Goal: Use online tool/utility: Utilize a website feature to perform a specific function

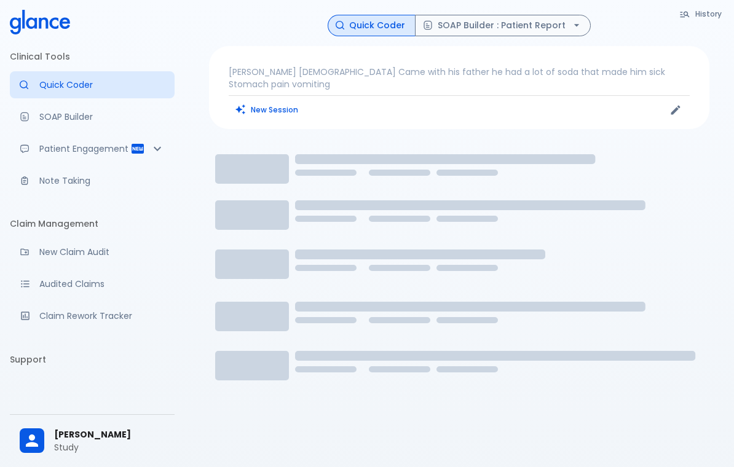
click at [41, 180] on p "Note Taking" at bounding box center [101, 181] width 125 height 12
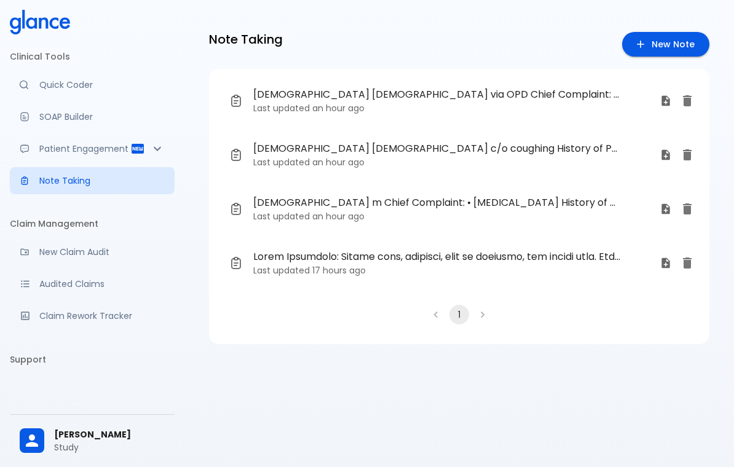
click at [36, 144] on div "Patient Reports & Referrals" at bounding box center [30, 149] width 20 height 10
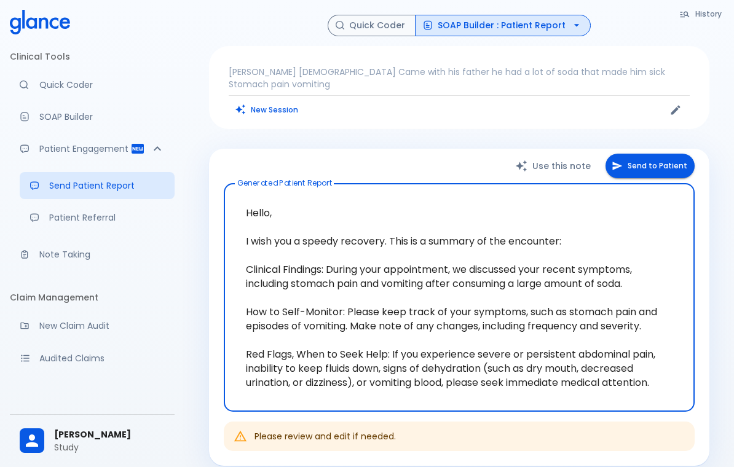
click at [55, 84] on p "Quick Coder" at bounding box center [101, 85] width 125 height 12
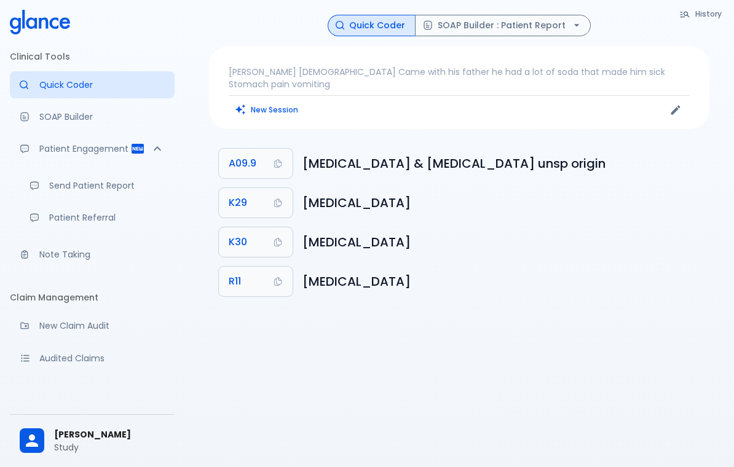
click at [44, 113] on p "SOAP Builder" at bounding box center [101, 117] width 125 height 12
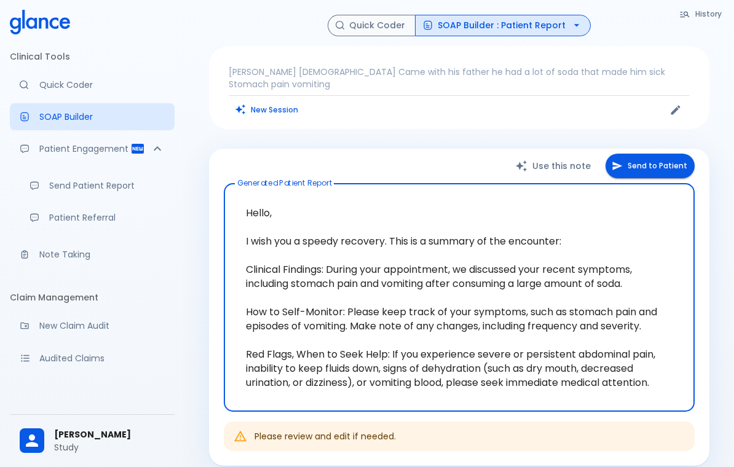
click at [36, 77] on link "Quick Coder" at bounding box center [92, 84] width 165 height 27
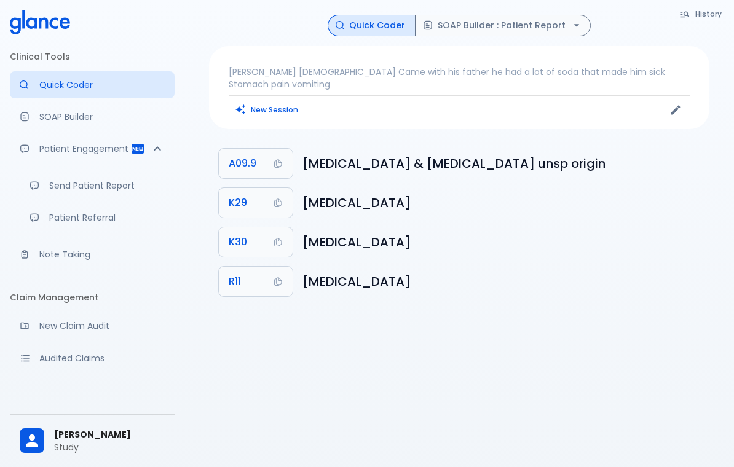
click at [33, 258] on div "Advanced note-taking" at bounding box center [30, 255] width 20 height 10
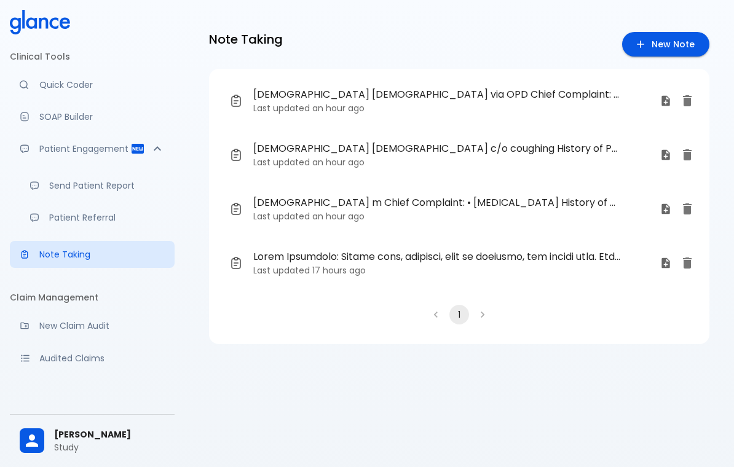
click at [45, 209] on link "Patient Referral" at bounding box center [97, 217] width 155 height 27
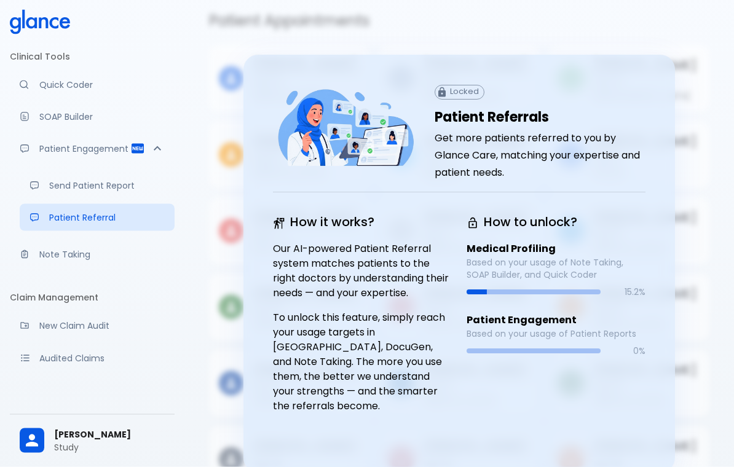
scroll to position [45, 0]
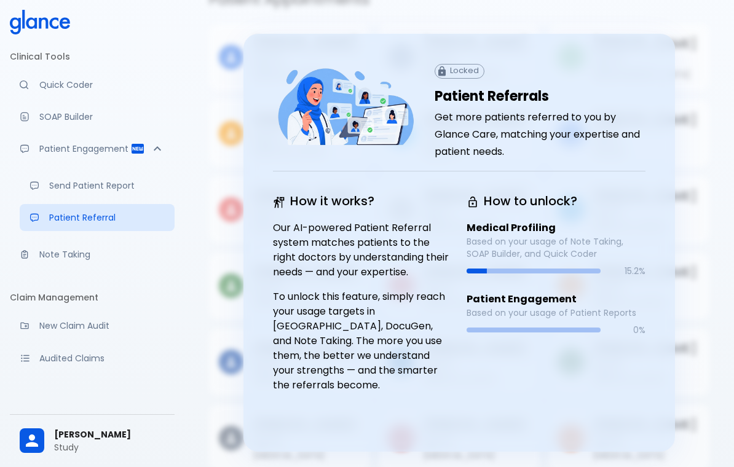
click at [723, 73] on div "Patient Appointments [PERSON_NAME] Age: [DEMOGRAPHIC_DATA] [MEDICAL_DATA] [PERS…" at bounding box center [459, 231] width 530 height 482
click at [53, 178] on link "Send Patient Report" at bounding box center [97, 185] width 155 height 27
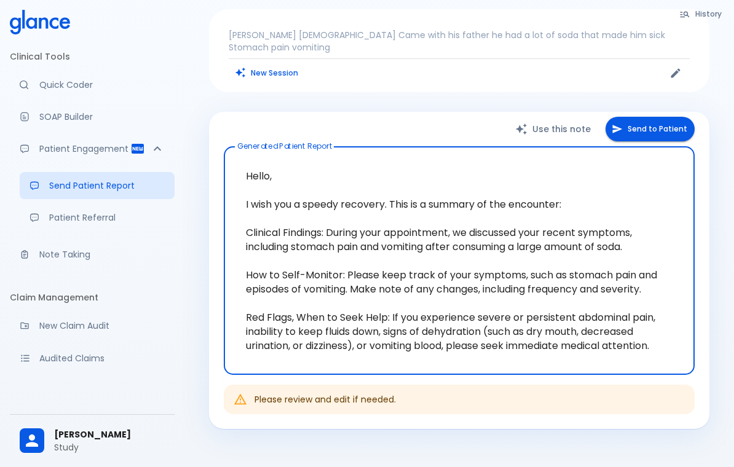
scroll to position [33, 0]
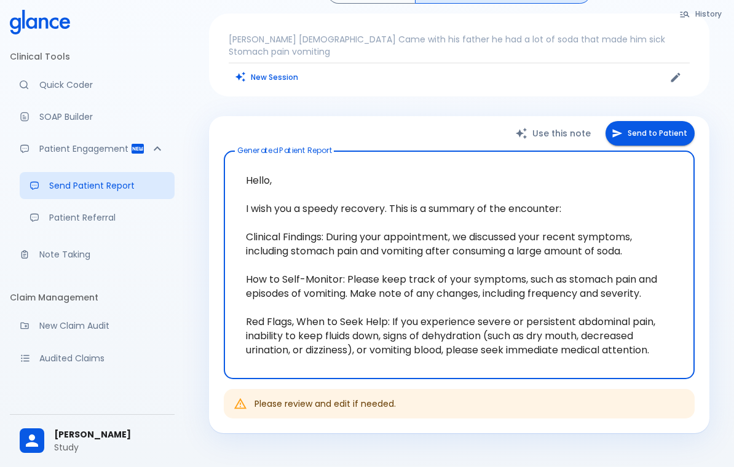
click at [45, 160] on div "Patient Engagement" at bounding box center [92, 148] width 165 height 27
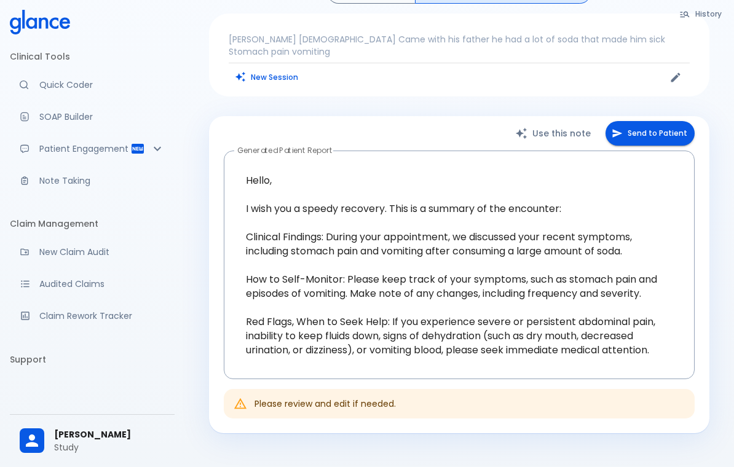
click at [40, 120] on p "SOAP Builder" at bounding box center [101, 117] width 125 height 12
click at [42, 116] on p "SOAP Builder" at bounding box center [101, 117] width 125 height 12
click at [29, 86] on div "Moramiz: Find ICD10AM codes instantly" at bounding box center [30, 85] width 20 height 9
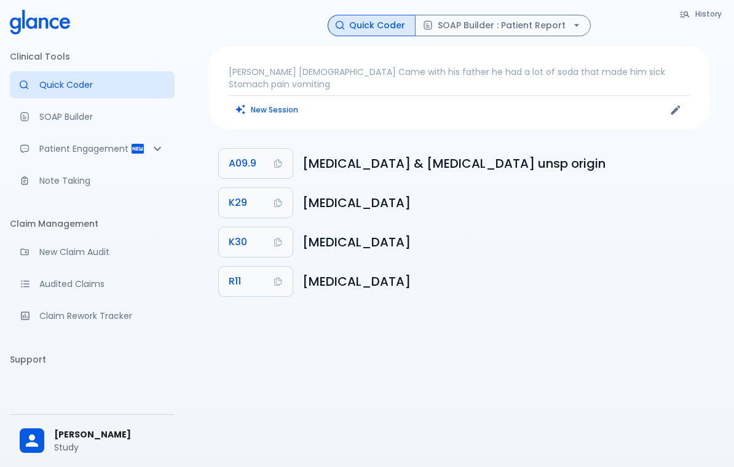
click at [253, 102] on button "New Session" at bounding box center [267, 110] width 77 height 18
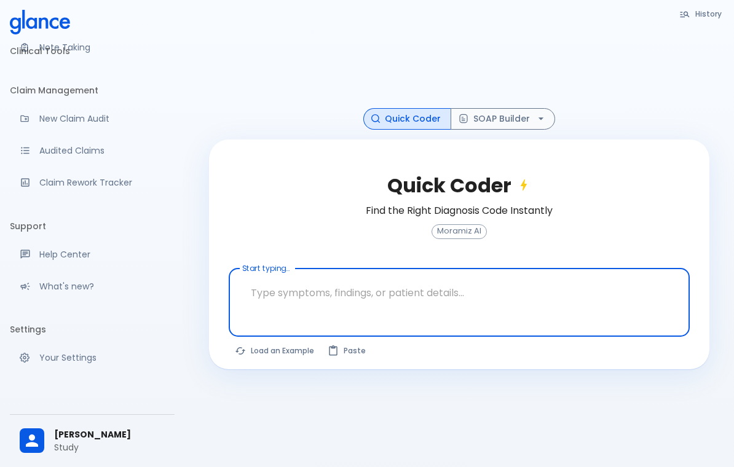
click at [695, 17] on button "History" at bounding box center [701, 14] width 56 height 18
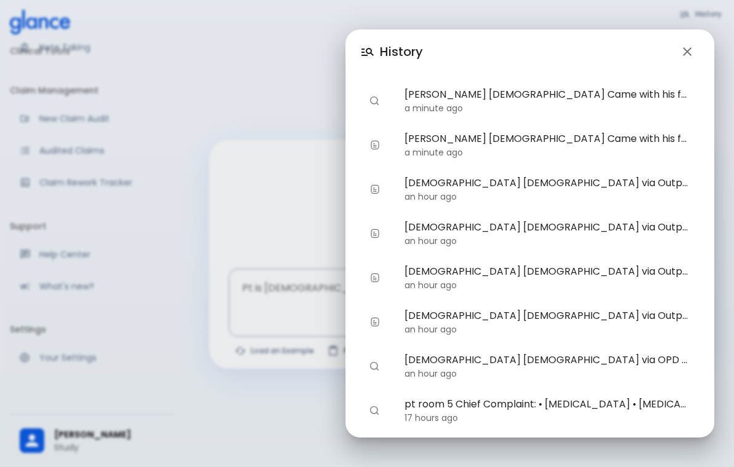
scroll to position [-1, 0]
click at [686, 55] on icon "button" at bounding box center [687, 51] width 15 height 15
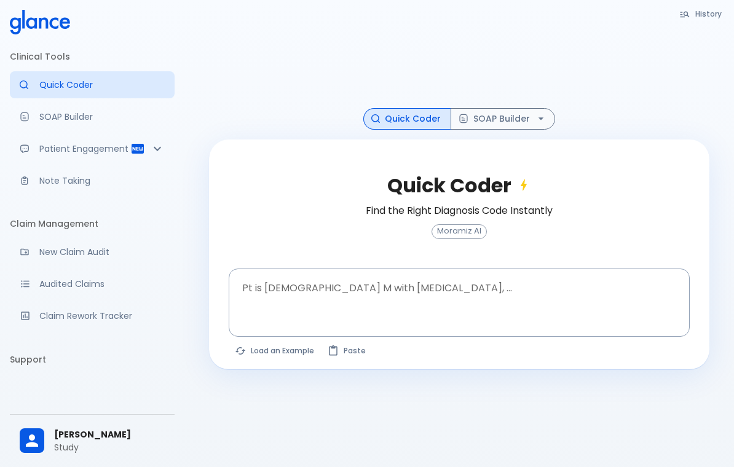
scroll to position [0, 0]
click at [51, 127] on link "SOAP Builder" at bounding box center [92, 116] width 165 height 27
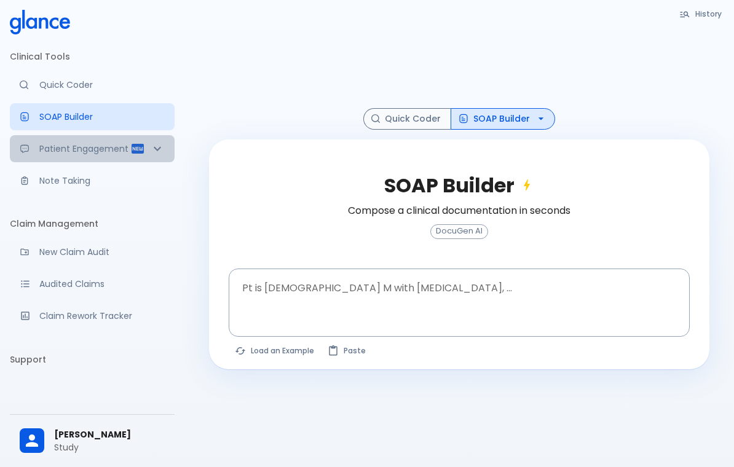
click at [54, 152] on p "Patient Engagement" at bounding box center [84, 149] width 91 height 12
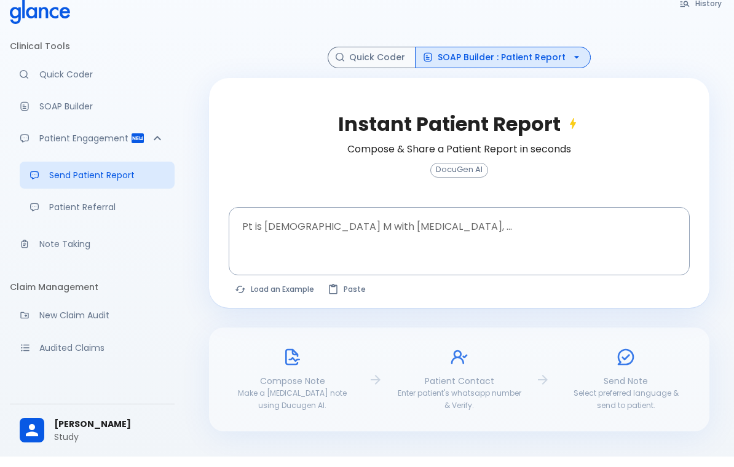
scroll to position [44, 0]
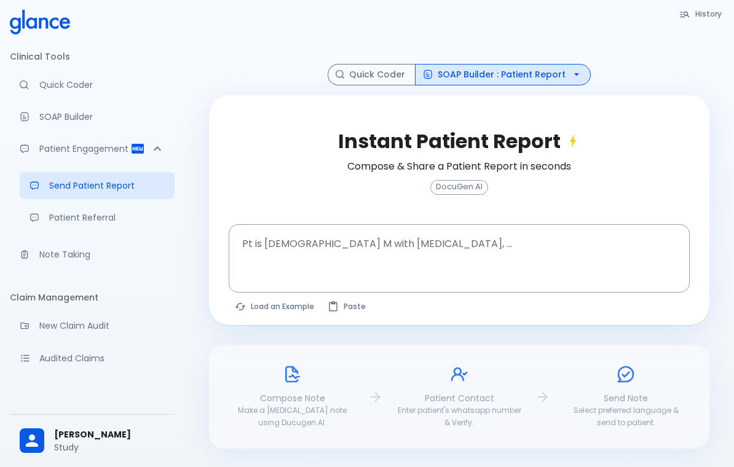
click at [49, 74] on link "Quick Coder" at bounding box center [92, 84] width 165 height 27
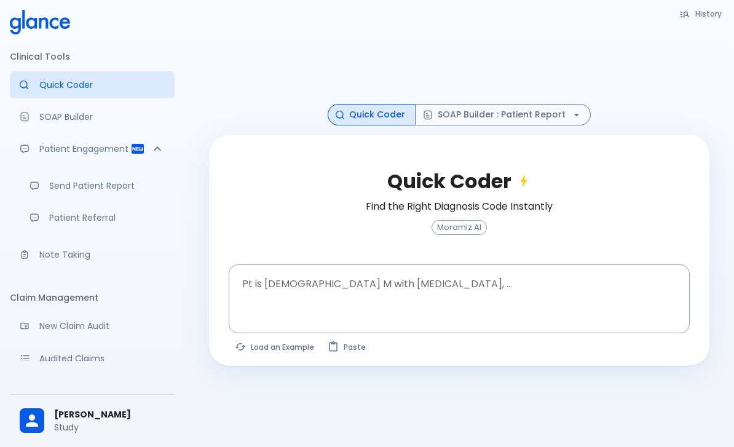
click at [706, 103] on div at bounding box center [459, 59] width 500 height 89
